Goal: Task Accomplishment & Management: Use online tool/utility

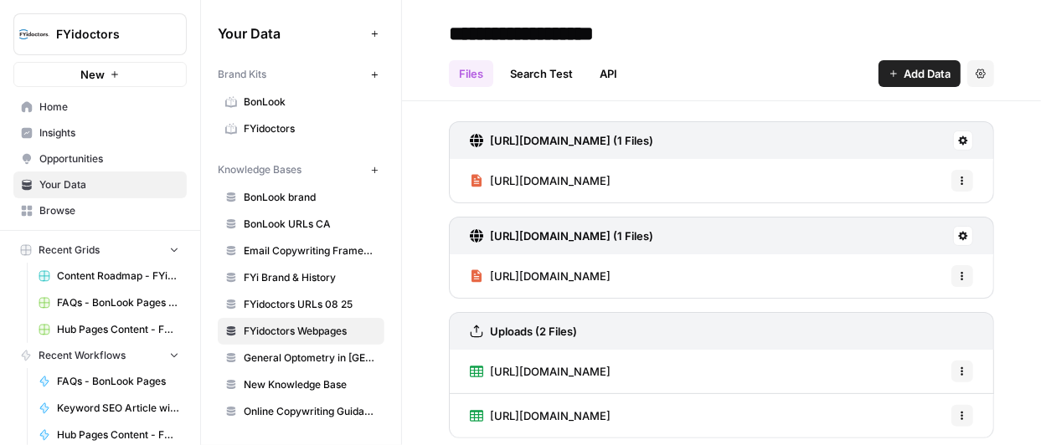
click at [75, 299] on span "FAQs - BonLook Pages Grid" at bounding box center [118, 303] width 122 height 15
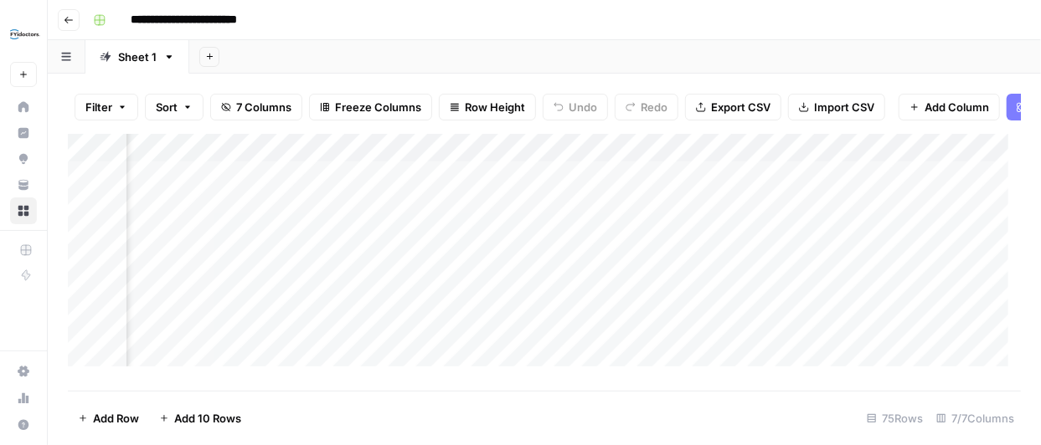
scroll to position [0, 593]
click at [380, 159] on div "Add Column" at bounding box center [544, 256] width 953 height 245
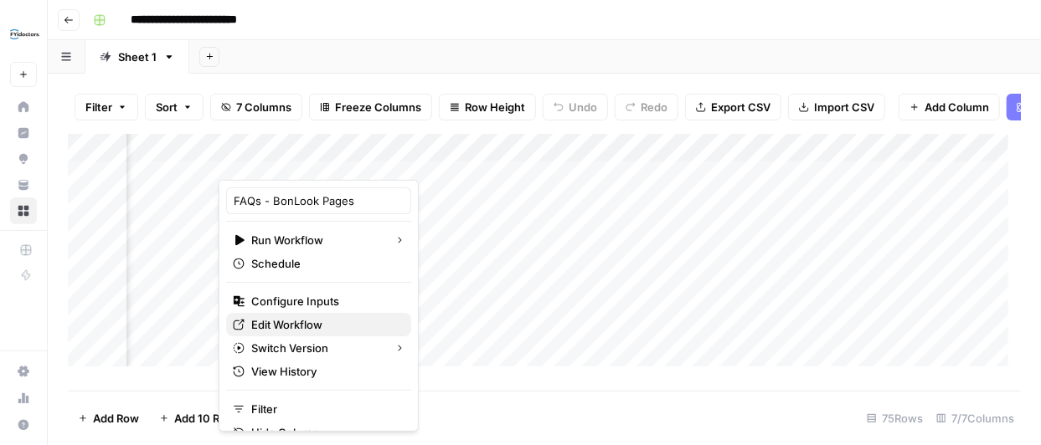
click at [299, 319] on span "Edit Workflow" at bounding box center [324, 324] width 147 height 17
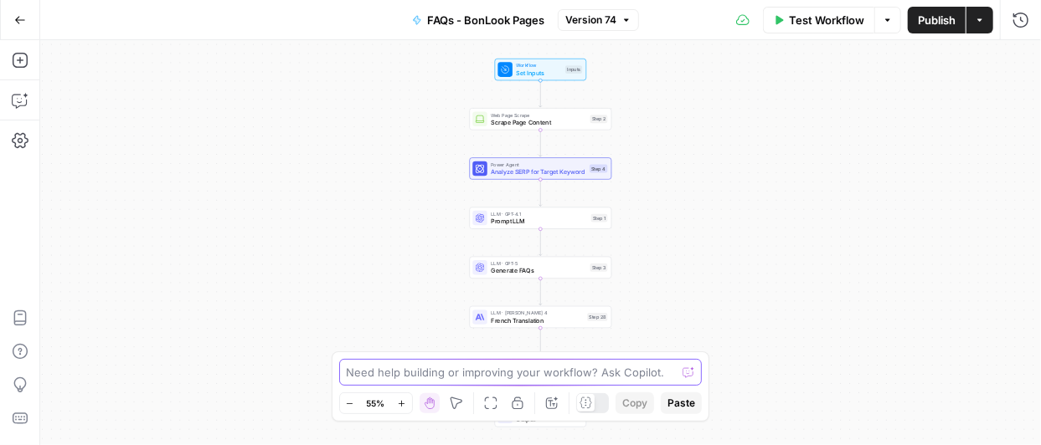
click at [569, 373] on textarea at bounding box center [512, 372] width 330 height 17
click at [549, 376] on textarea "The current output both EN and FR is blank and messed up." at bounding box center [504, 372] width 315 height 17
paste textarea "Based on the provided input, produce FAQs in English and French in a grid with …"
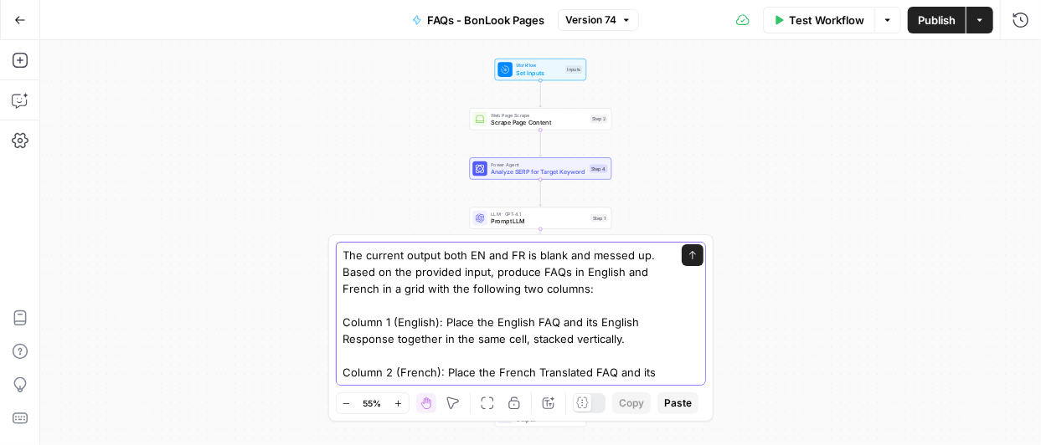
type textarea "The current output both EN and FR is blank and messed up. Based on the provided…"
click at [687, 260] on icon "submit" at bounding box center [692, 255] width 10 height 10
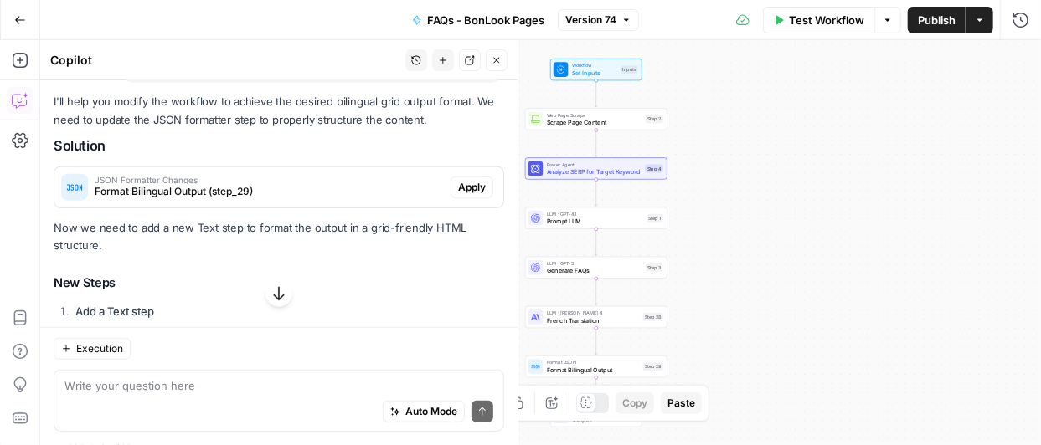
scroll to position [595, 0]
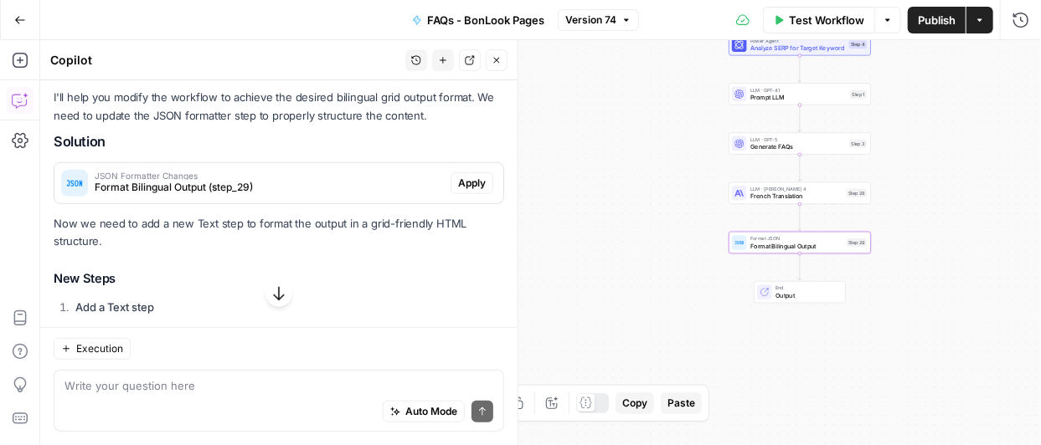
click at [458, 191] on span "Apply" at bounding box center [472, 183] width 28 height 15
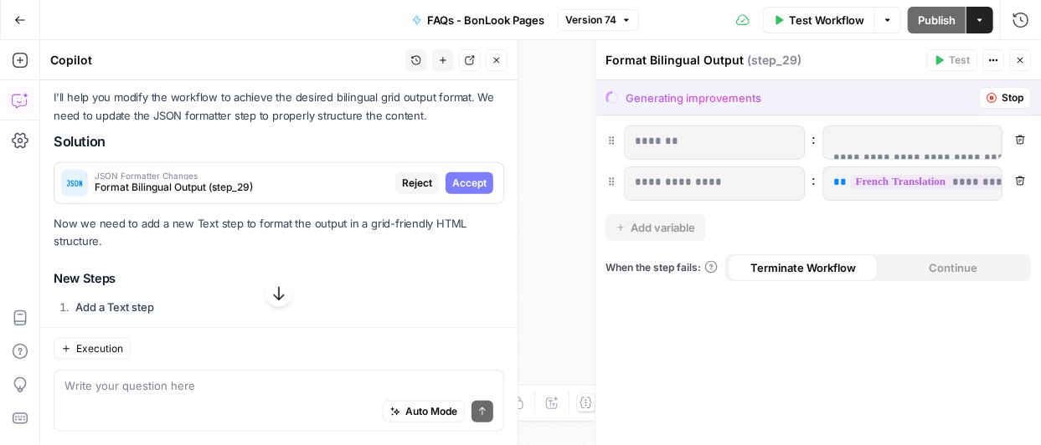
click at [455, 191] on span "Accept" at bounding box center [469, 183] width 34 height 15
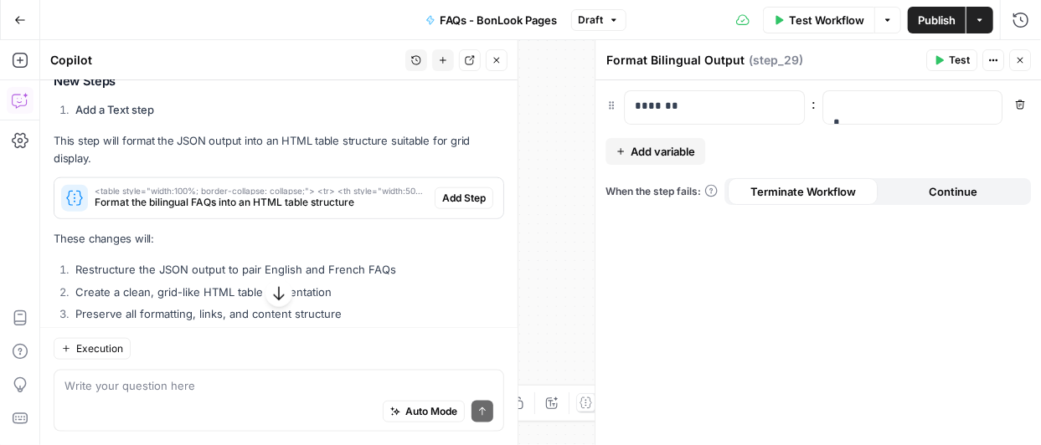
scroll to position [828, 0]
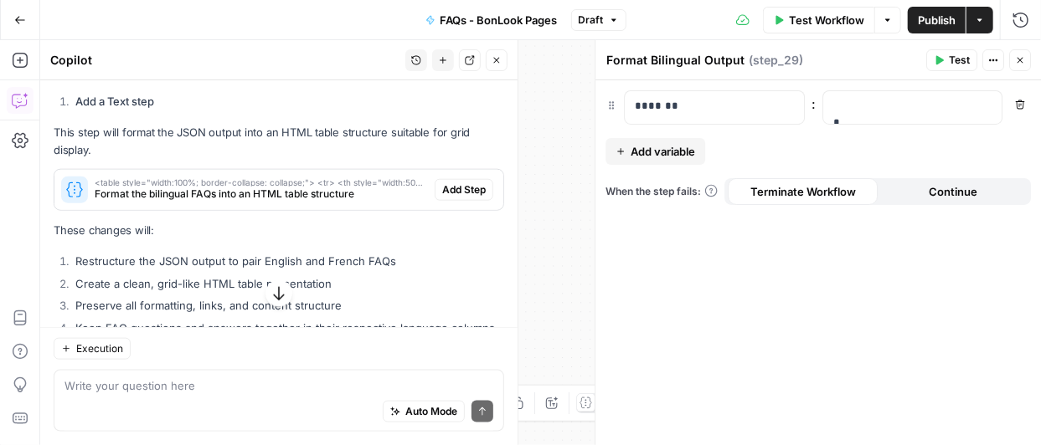
click at [450, 198] on span "Add Step" at bounding box center [464, 190] width 44 height 15
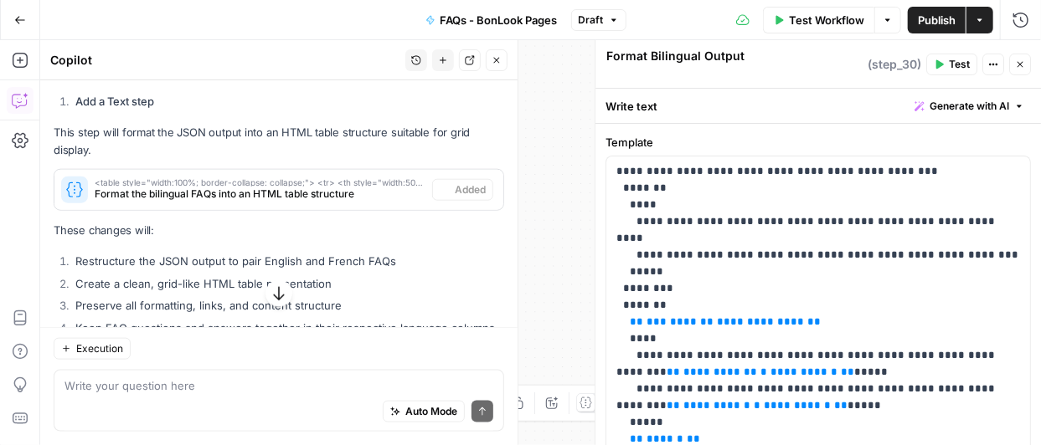
type textarea "<table style="width:100%; border-collapse: collapse;"> <tr> <th style="width:50…"
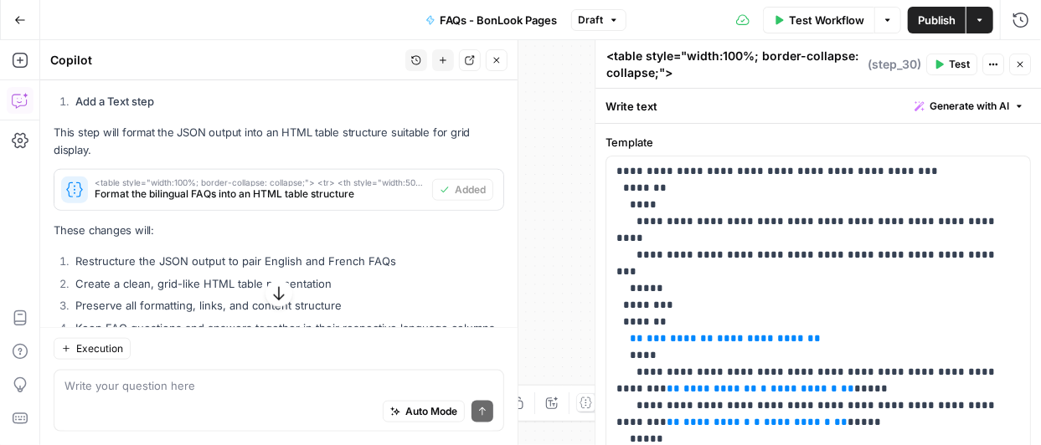
click at [270, 294] on icon "button" at bounding box center [278, 293] width 17 height 17
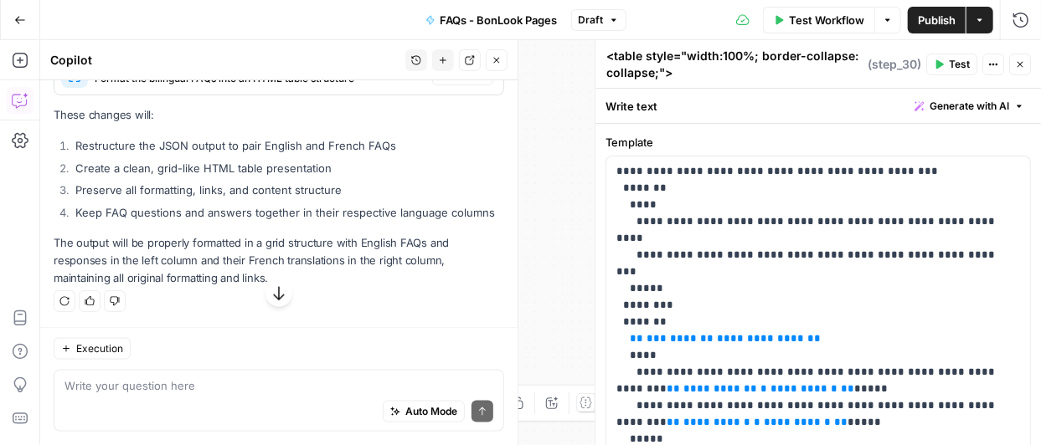
scroll to position [957, 0]
click at [934, 17] on span "Publish" at bounding box center [937, 20] width 38 height 17
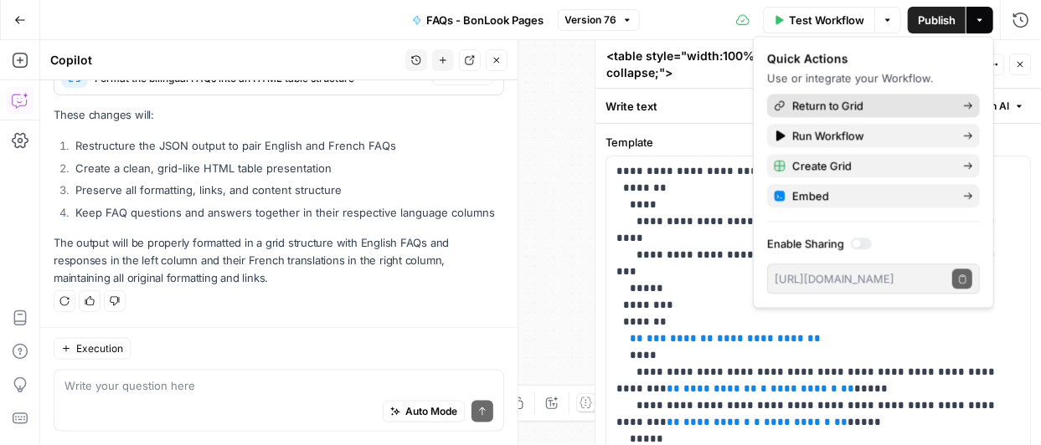
click at [854, 106] on span "Return to Grid" at bounding box center [870, 105] width 157 height 17
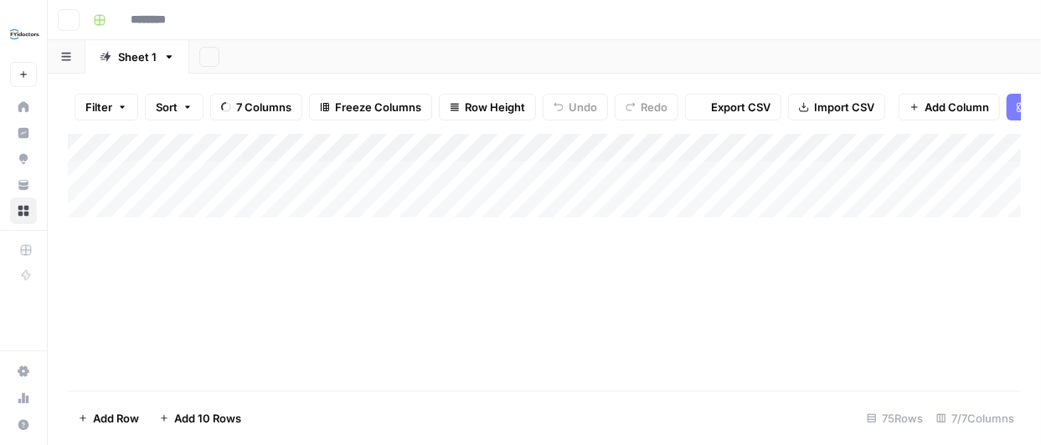
type input "**********"
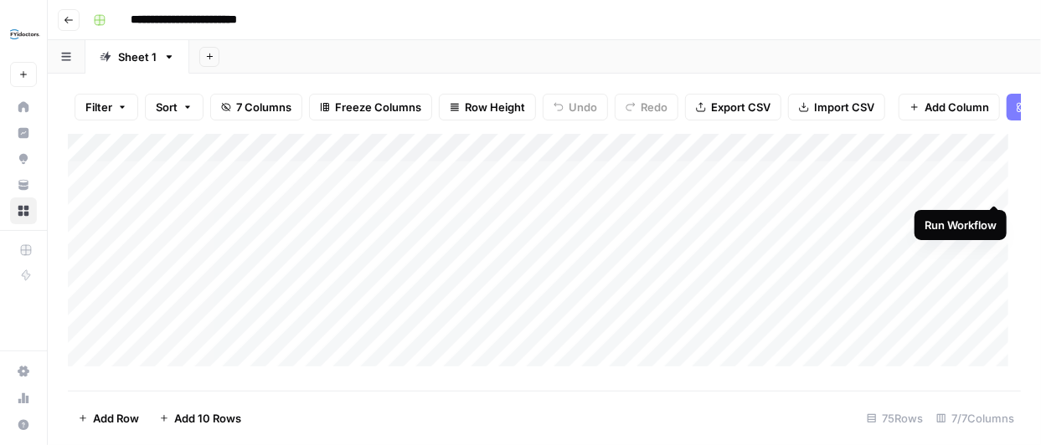
click at [994, 184] on div "Add Column" at bounding box center [544, 256] width 953 height 245
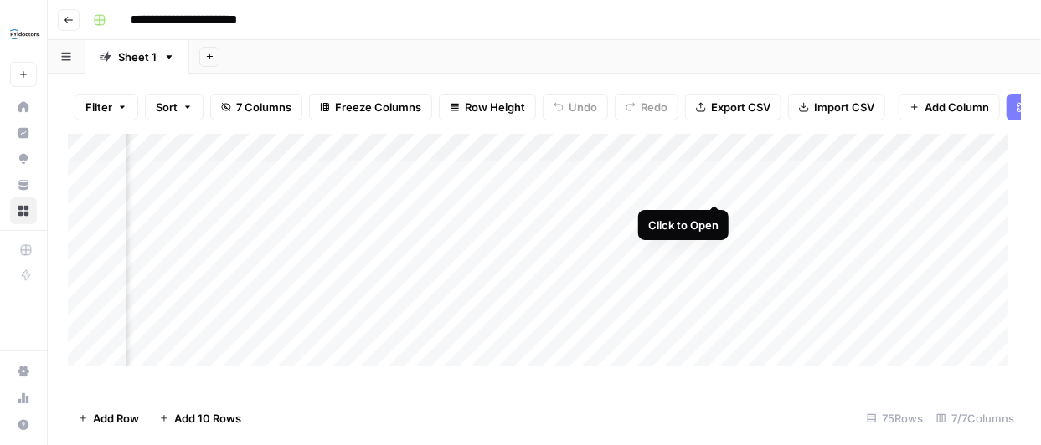
click at [713, 186] on div "Add Column" at bounding box center [544, 256] width 953 height 245
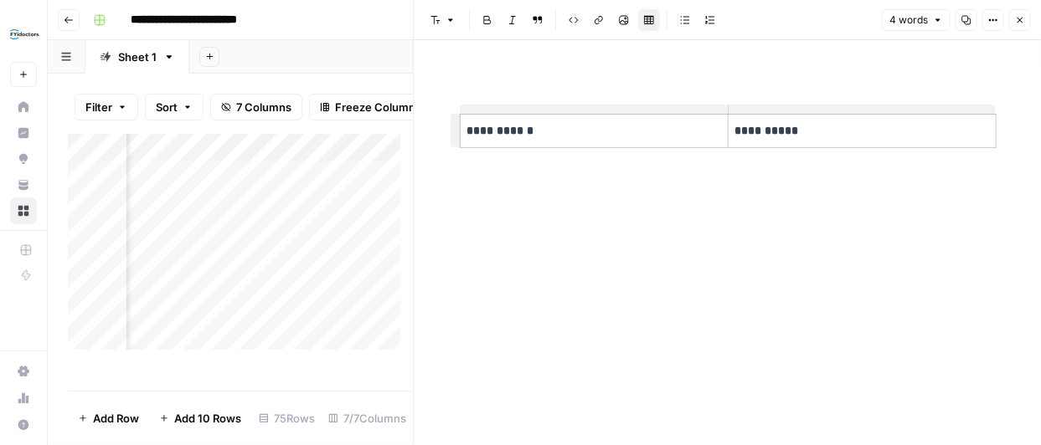
click at [862, 134] on p "**********" at bounding box center [862, 130] width 254 height 19
click at [1021, 20] on icon "button" at bounding box center [1020, 21] width 6 height 6
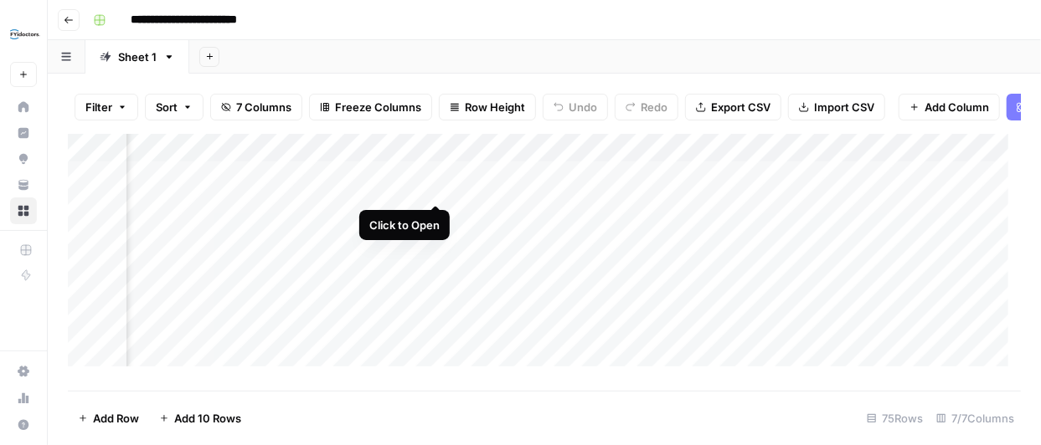
click at [433, 186] on div "Add Column" at bounding box center [544, 256] width 953 height 245
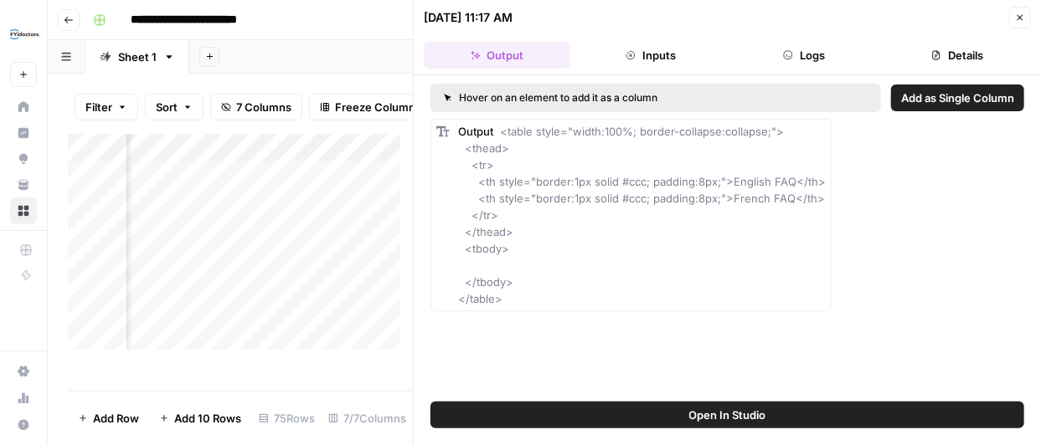
click at [669, 63] on button "Inputs" at bounding box center [650, 55] width 147 height 27
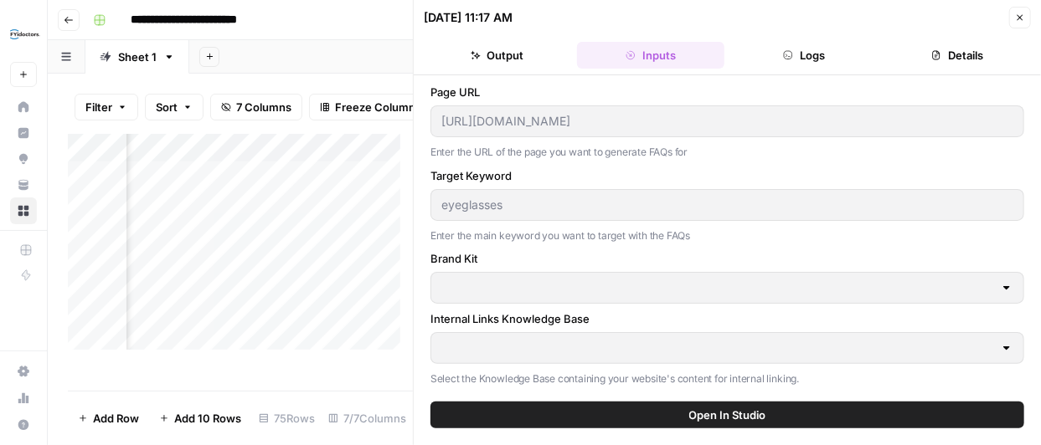
type input "BonLook"
type input "BonLook brand"
click at [802, 54] on button "Logs" at bounding box center [804, 55] width 147 height 27
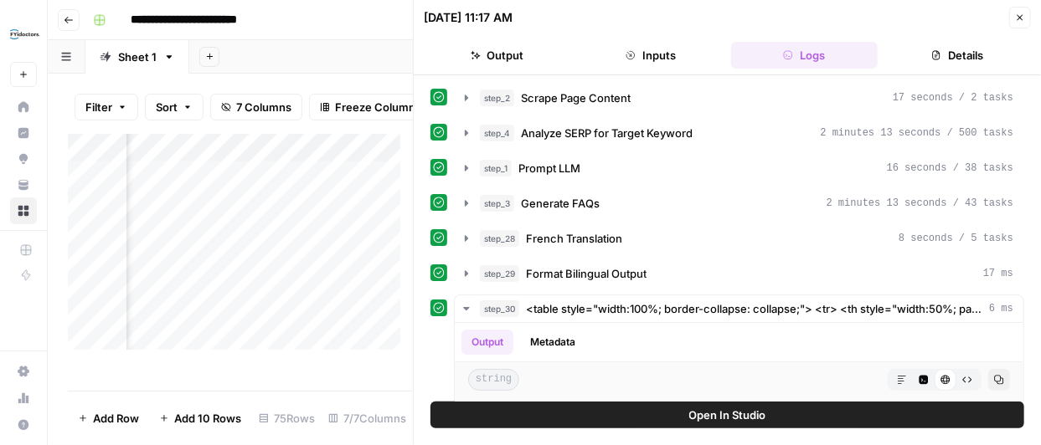
click at [958, 52] on button "Details" at bounding box center [957, 55] width 147 height 27
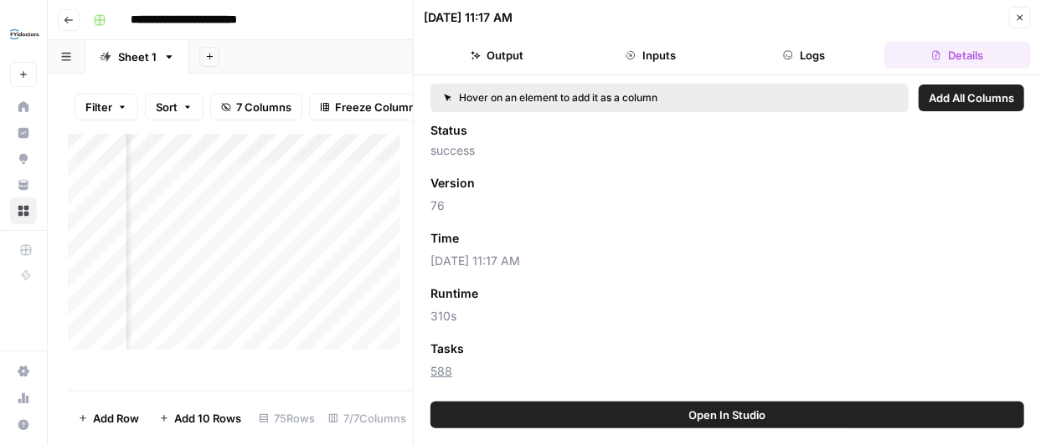
click at [1019, 21] on icon "button" at bounding box center [1020, 18] width 10 height 10
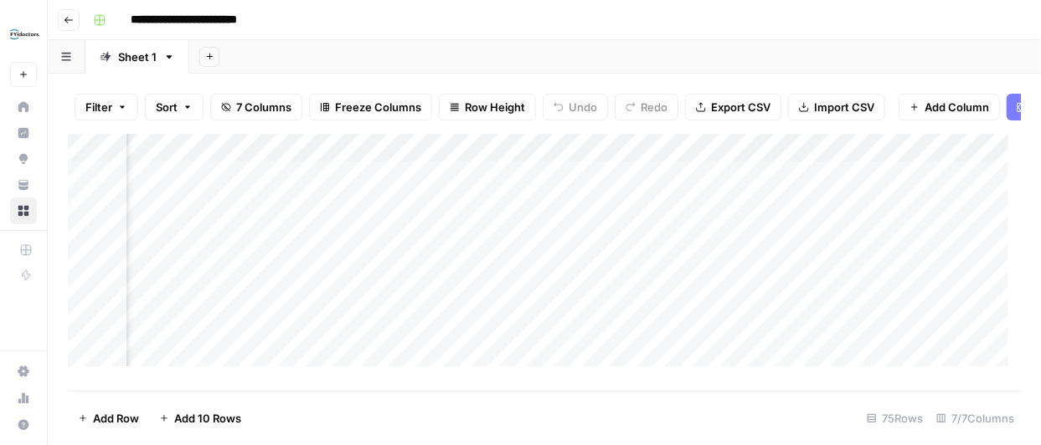
scroll to position [0, 444]
click at [789, 190] on div "Add Column" at bounding box center [544, 256] width 953 height 245
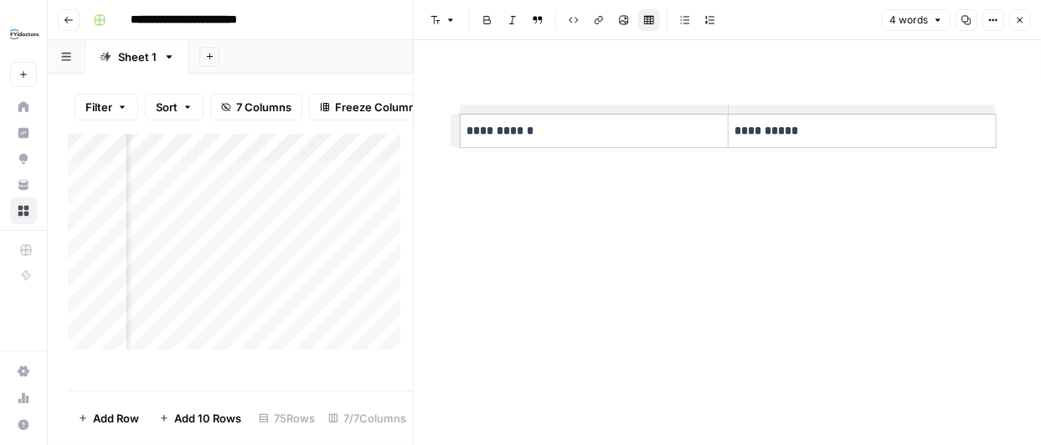
click at [838, 138] on p "**********" at bounding box center [862, 130] width 254 height 19
click at [1021, 21] on icon "button" at bounding box center [1020, 21] width 6 height 6
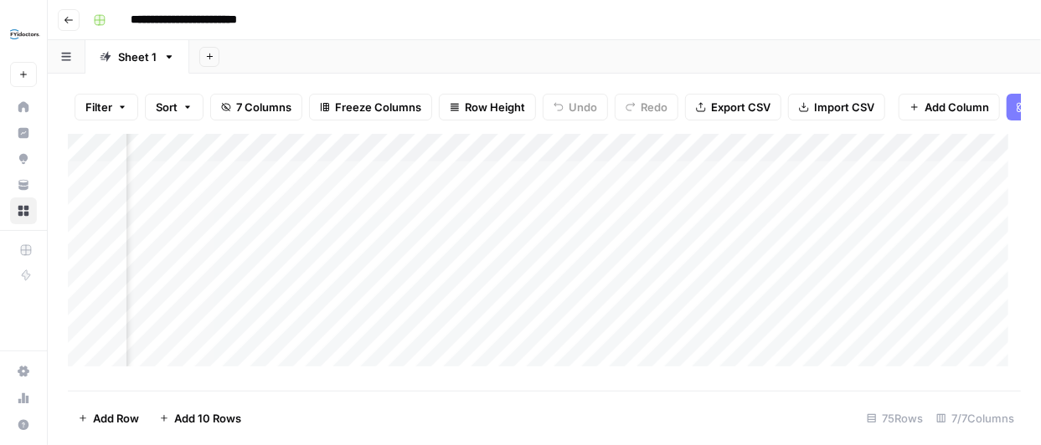
click at [533, 164] on div "Add Column" at bounding box center [544, 256] width 953 height 245
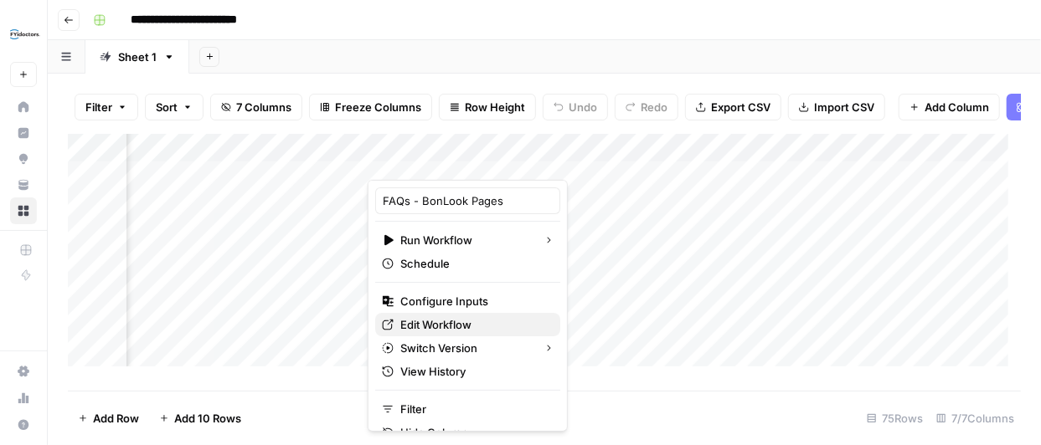
click at [481, 326] on span "Edit Workflow" at bounding box center [473, 324] width 147 height 17
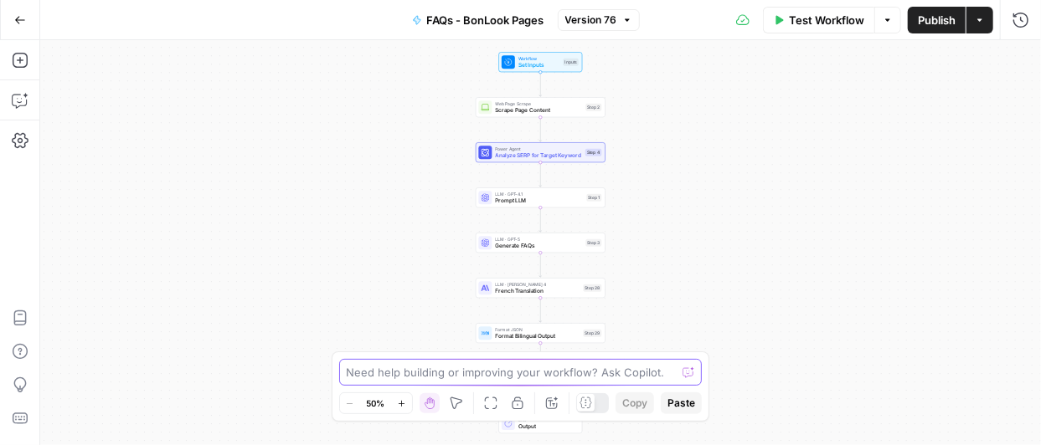
click at [602, 378] on textarea at bounding box center [512, 372] width 330 height 17
type textarea "I can't see anything in the output. Output is blank"
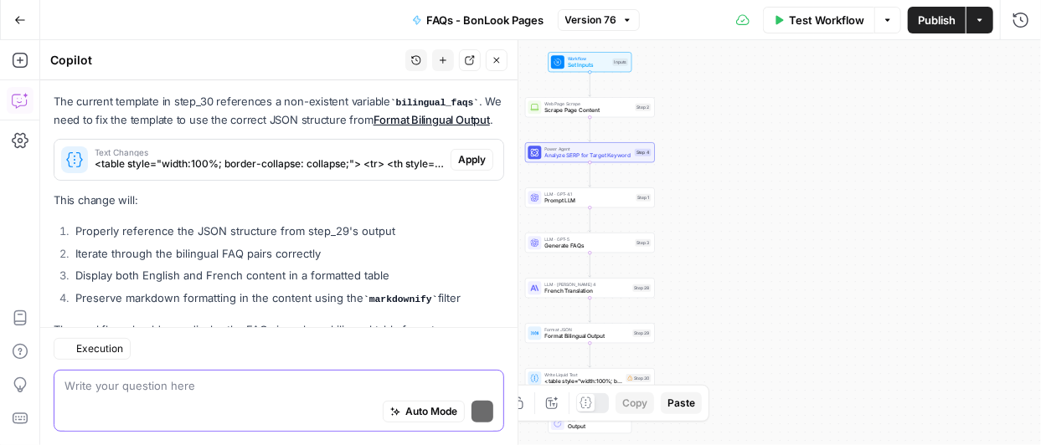
scroll to position [244, 0]
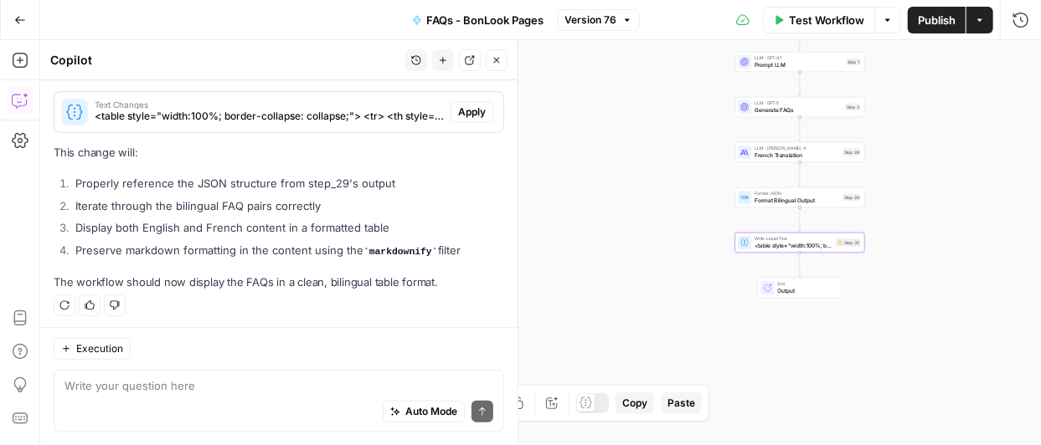
click at [469, 113] on span "Apply" at bounding box center [472, 112] width 28 height 15
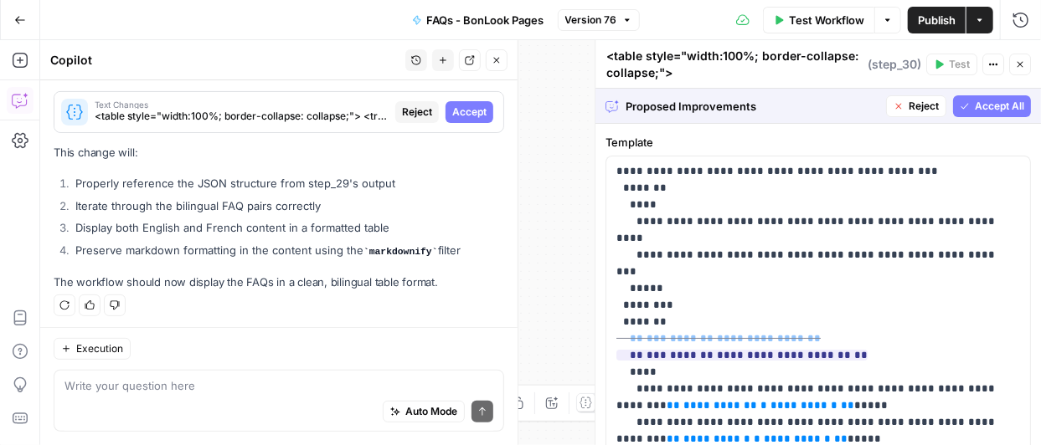
click at [463, 112] on span "Accept" at bounding box center [469, 112] width 34 height 15
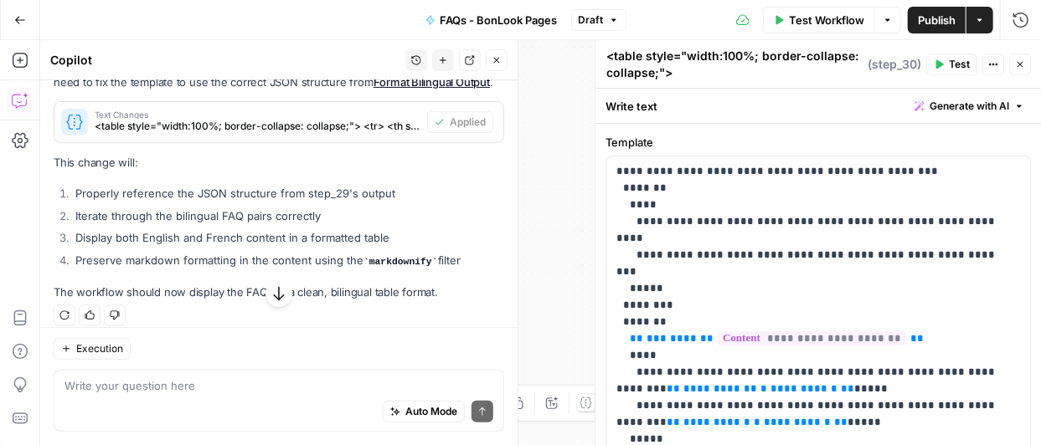
scroll to position [270, 0]
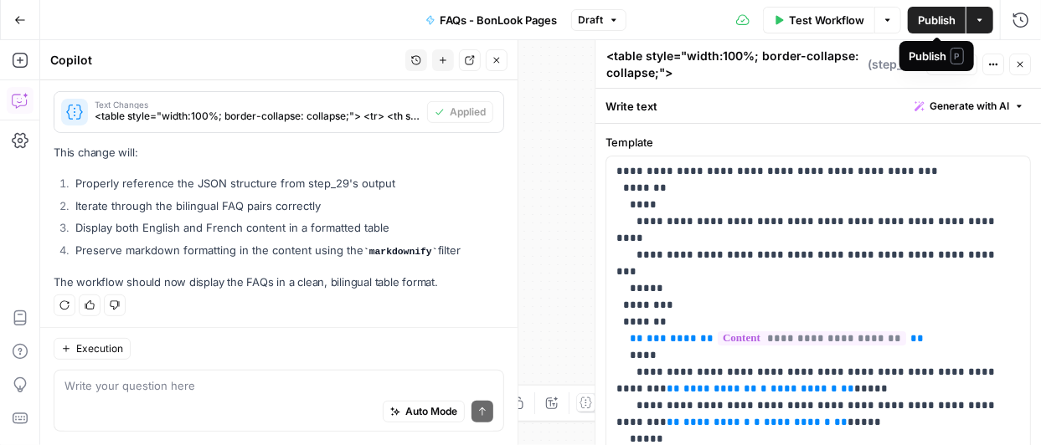
click at [939, 18] on span "Publish" at bounding box center [937, 20] width 38 height 17
click at [933, 16] on span "Publish" at bounding box center [937, 20] width 38 height 17
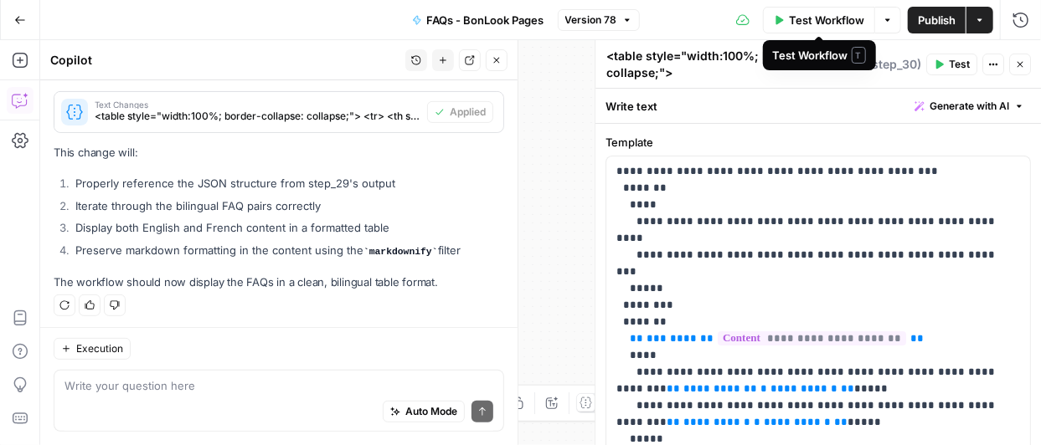
click at [817, 21] on span "Test Workflow" at bounding box center [826, 20] width 75 height 17
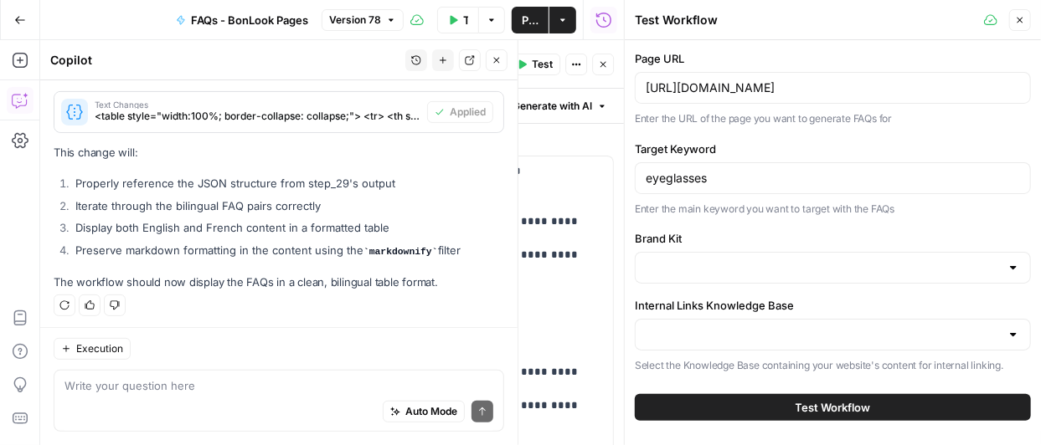
type input "BonLook"
type input "BonLook URLs CA"
click at [867, 404] on span "Test Workflow" at bounding box center [832, 407] width 75 height 17
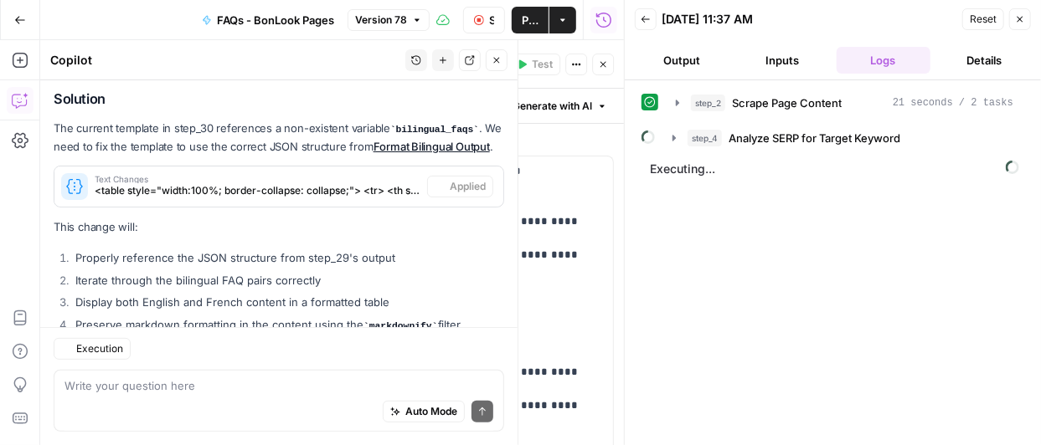
scroll to position [270, 0]
